Goal: Find specific page/section: Find specific page/section

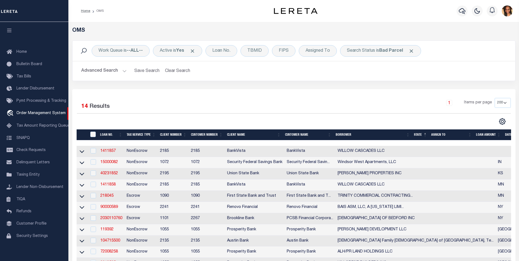
select select "200"
click at [86, 12] on link "Home" at bounding box center [85, 10] width 9 height 3
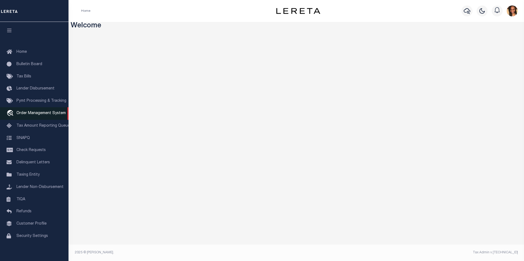
click at [41, 114] on span "Order Management System" at bounding box center [40, 113] width 49 height 4
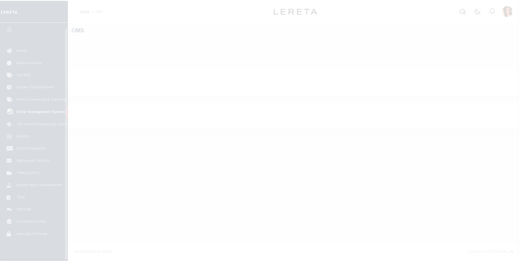
scroll to position [5, 0]
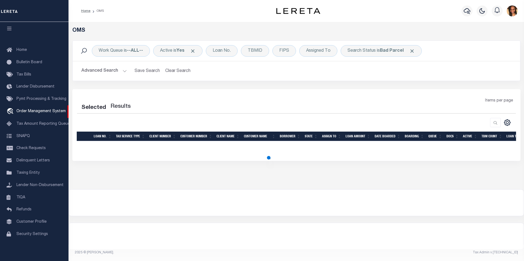
select select "200"
